Goal: Task Accomplishment & Management: Use online tool/utility

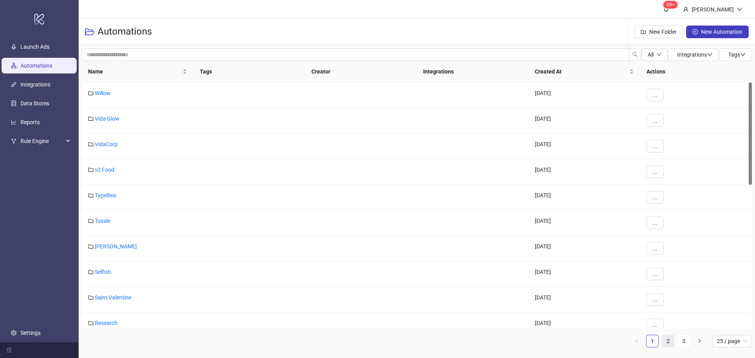
click at [671, 338] on link "2" at bounding box center [668, 341] width 12 height 12
click at [107, 272] on link "Bed Threads" at bounding box center [110, 272] width 31 height 6
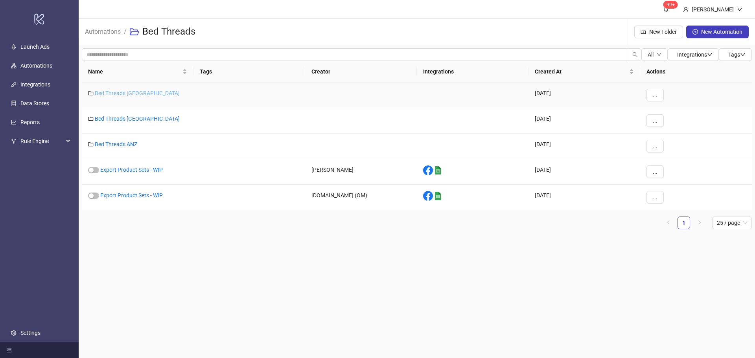
click at [128, 93] on link "Bed Threads [GEOGRAPHIC_DATA]" at bounding box center [137, 93] width 85 height 6
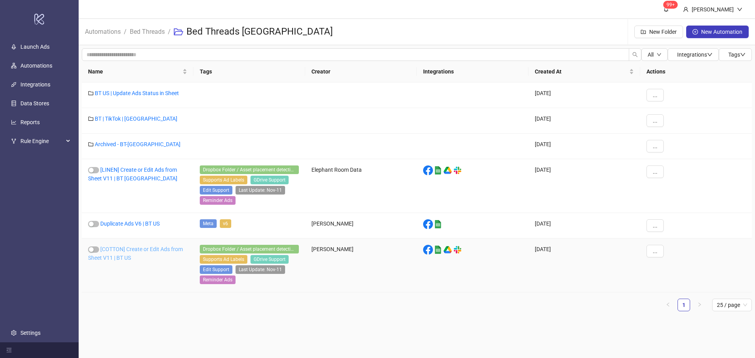
click at [121, 249] on link "[COTTON] Create or Edit Ads from Sheet V11 | BT US" at bounding box center [135, 253] width 95 height 15
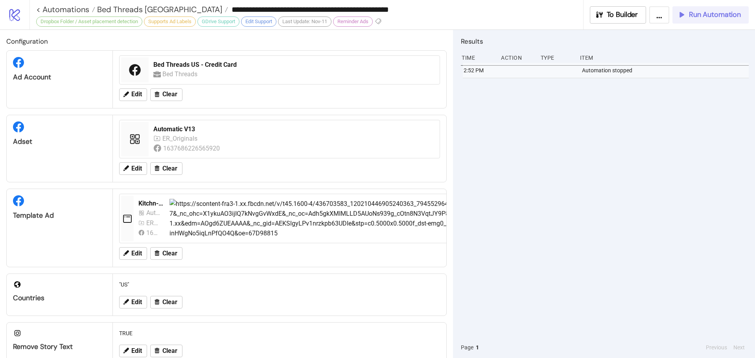
drag, startPoint x: 708, startPoint y: 18, endPoint x: 754, endPoint y: 18, distance: 46.0
click at [709, 18] on span "Run Automation" at bounding box center [715, 14] width 52 height 9
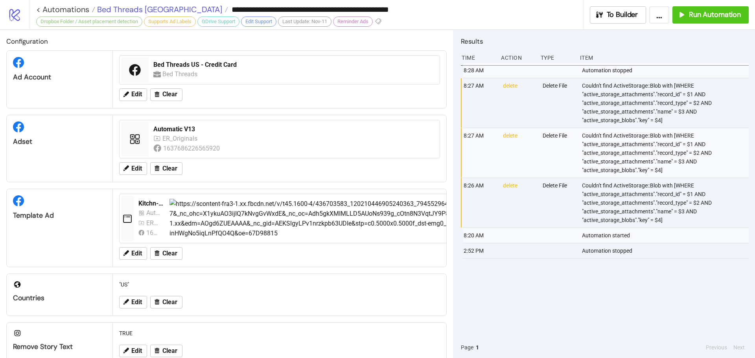
click at [122, 7] on span "Bed Threads [GEOGRAPHIC_DATA]" at bounding box center [158, 9] width 127 height 10
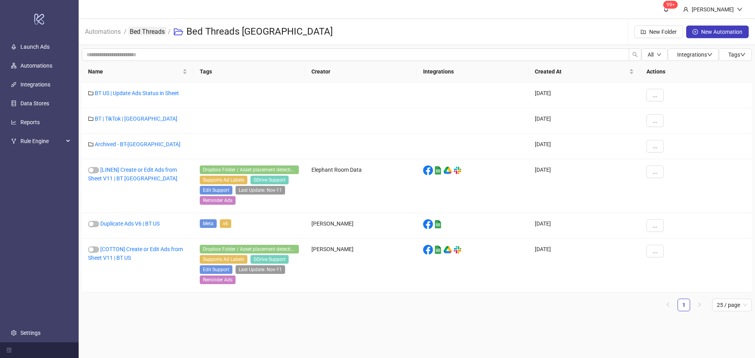
click at [138, 33] on link "Bed Threads" at bounding box center [147, 31] width 38 height 9
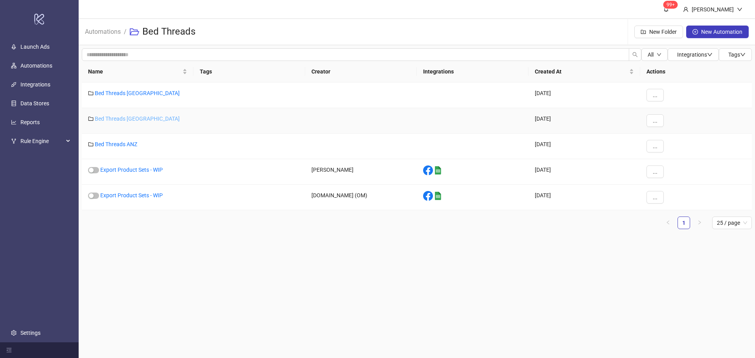
click at [125, 116] on link "Bed Threads [GEOGRAPHIC_DATA]" at bounding box center [137, 119] width 85 height 6
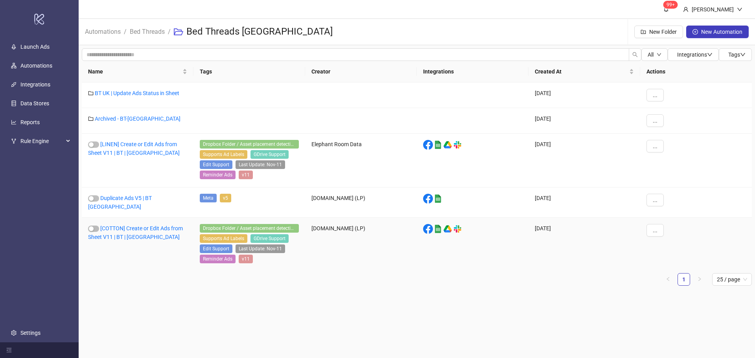
click at [135, 229] on div "[COTTON] Create or Edit Ads from Sheet V11 | BT | [GEOGRAPHIC_DATA]" at bounding box center [138, 245] width 112 height 54
click at [127, 226] on link "[COTTON] Create or Edit Ads from Sheet V11 | BT | [GEOGRAPHIC_DATA]" at bounding box center [135, 232] width 95 height 15
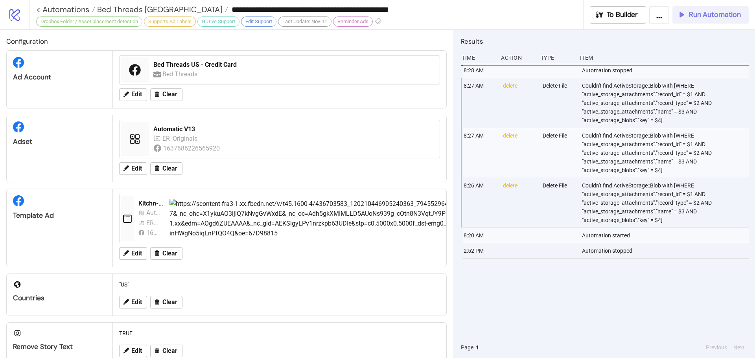
type input "**********"
click at [714, 14] on span "Run Automation" at bounding box center [715, 14] width 52 height 9
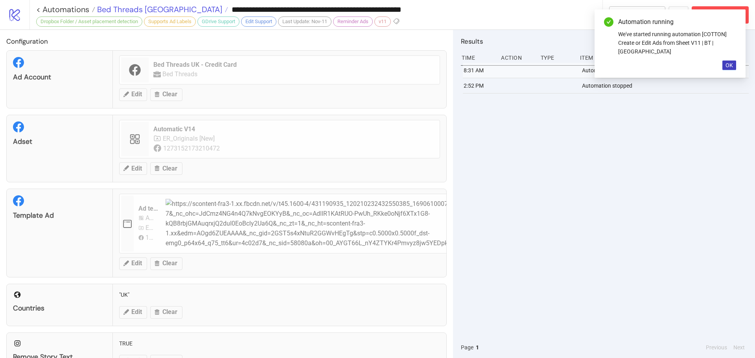
click at [127, 10] on span "Bed Threads [GEOGRAPHIC_DATA]" at bounding box center [158, 9] width 127 height 10
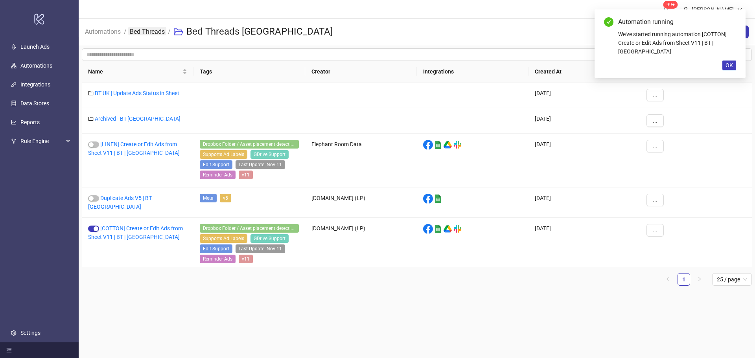
click at [153, 33] on link "Bed Threads" at bounding box center [147, 31] width 38 height 9
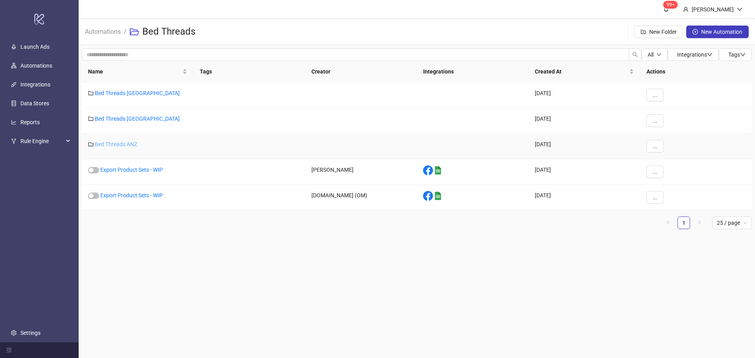
click at [118, 145] on link "Bed Threads ANZ" at bounding box center [116, 144] width 42 height 6
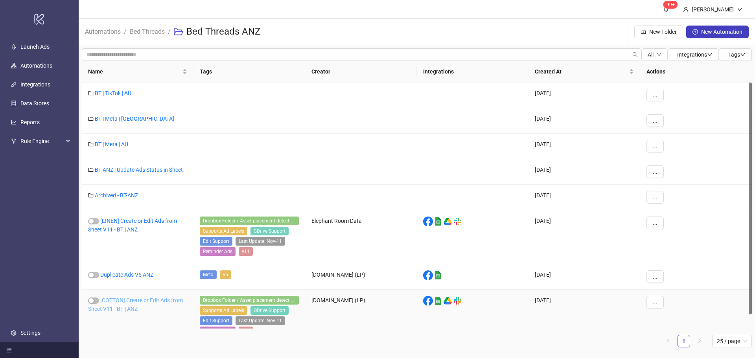
click at [124, 298] on link "[COTTON] Create or Edit Ads from Sheet V11 - BT | ANZ" at bounding box center [135, 304] width 95 height 15
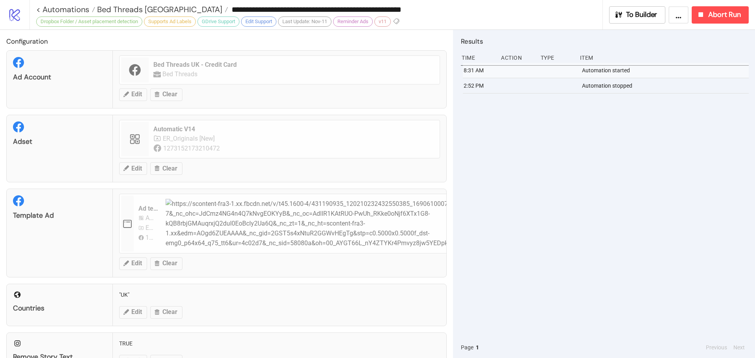
type input "**********"
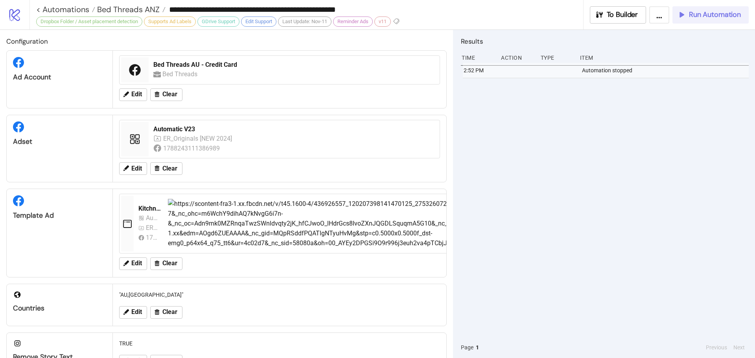
click at [702, 18] on span "Run Automation" at bounding box center [715, 14] width 52 height 9
